Goal: Communication & Community: Connect with others

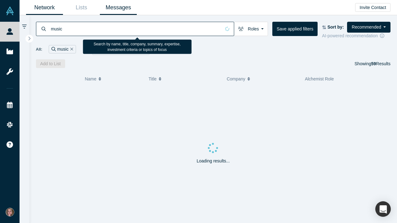
click at [121, 8] on link "Messages" at bounding box center [118, 7] width 37 height 15
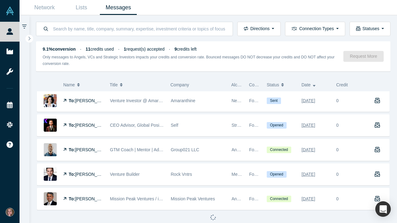
scroll to position [369, 0]
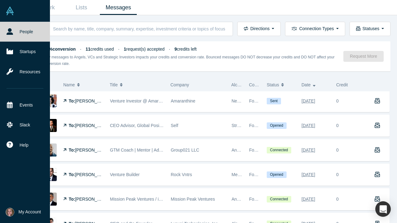
click at [13, 12] on img at bounding box center [10, 11] width 9 height 9
